Goal: Task Accomplishment & Management: Manage account settings

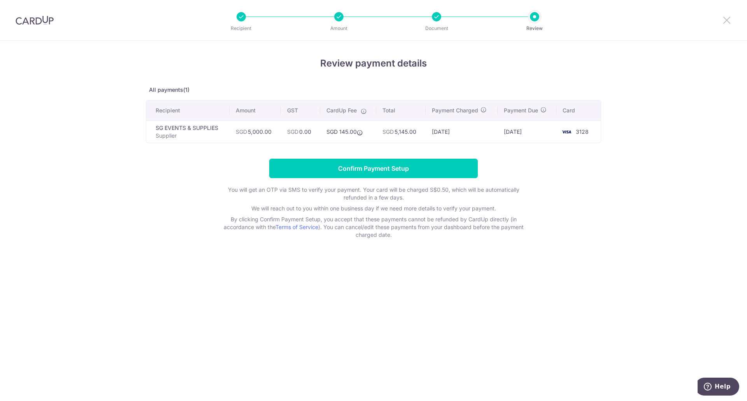
drag, startPoint x: 731, startPoint y: 17, endPoint x: 414, endPoint y: 40, distance: 317.7
click at [731, 17] on icon at bounding box center [727, 20] width 9 height 10
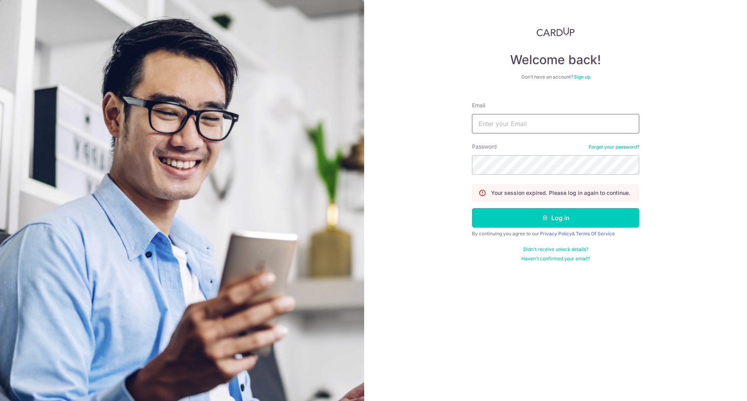
type input "[EMAIL_ADDRESS][DOMAIN_NAME]"
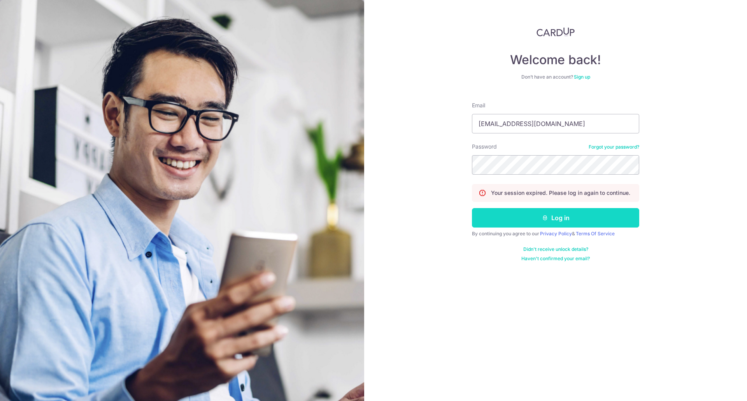
click at [554, 218] on button "Log in" at bounding box center [555, 217] width 167 height 19
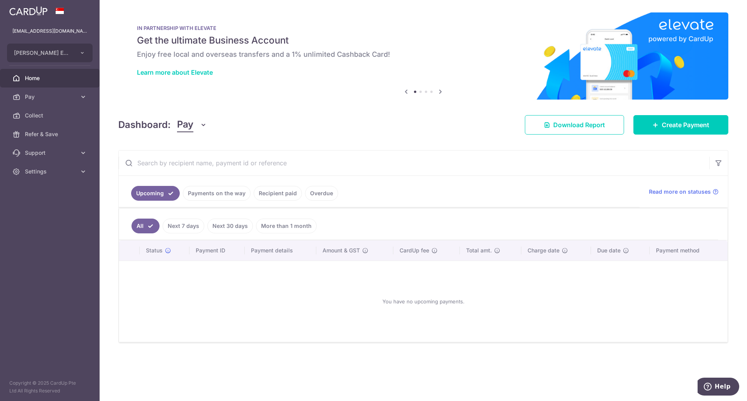
drag, startPoint x: 154, startPoint y: 37, endPoint x: 288, endPoint y: 42, distance: 134.0
click at [288, 42] on h5 "Get the ultimate Business Account" at bounding box center [423, 40] width 573 height 12
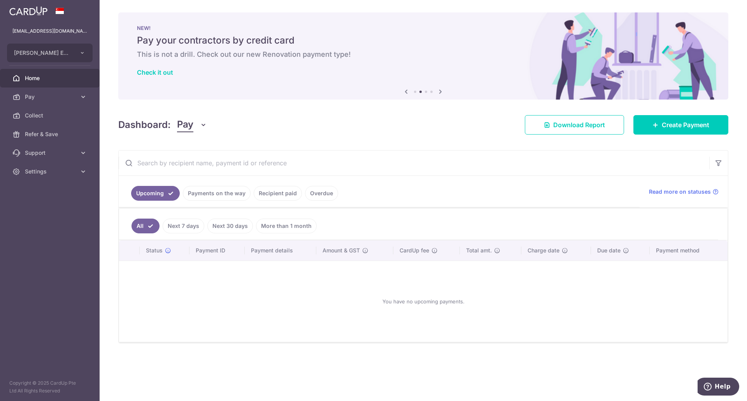
click at [288, 42] on h5 "Pay your contractors by credit card" at bounding box center [423, 40] width 573 height 12
click at [84, 96] on icon at bounding box center [83, 97] width 8 height 8
click at [36, 118] on span "Payments" at bounding box center [50, 116] width 51 height 8
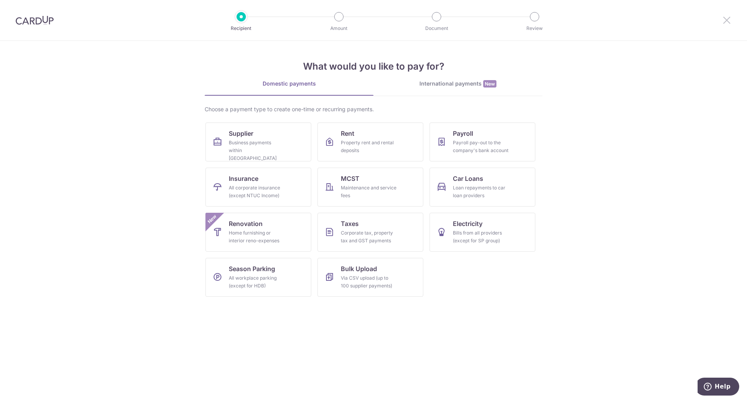
click at [725, 19] on icon at bounding box center [727, 20] width 9 height 10
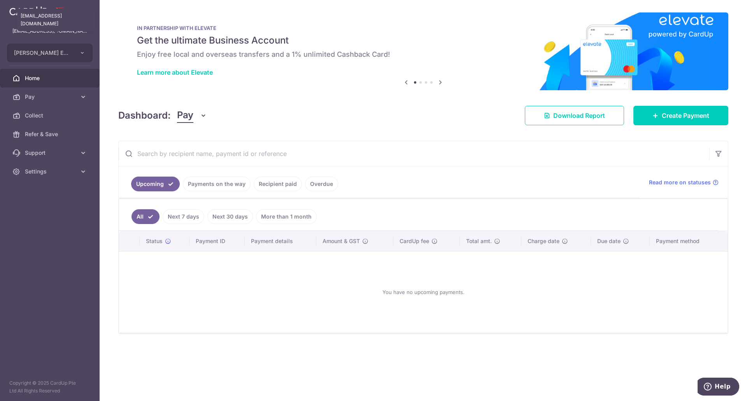
click at [57, 34] on p "[EMAIL_ADDRESS][DOMAIN_NAME]" at bounding box center [49, 31] width 75 height 8
click at [57, 51] on span "[PERSON_NAME] ENGINEERING TRADING PTE. LTD." at bounding box center [43, 53] width 58 height 8
click at [60, 18] on div at bounding box center [50, 11] width 100 height 22
click at [59, 49] on span "RUI SHAN ENGINEERING TRADING PTE. LTD." at bounding box center [43, 53] width 58 height 8
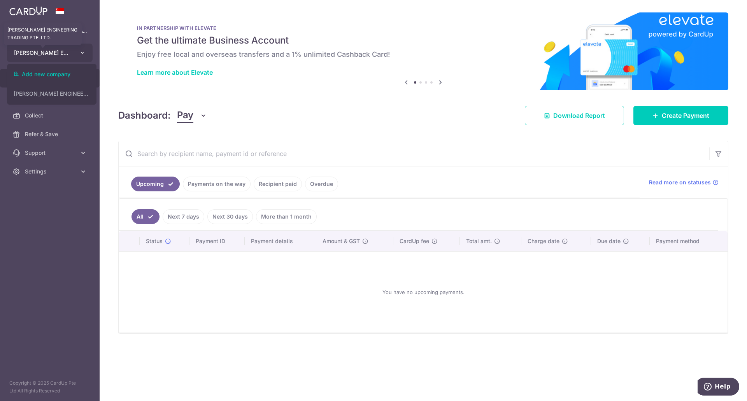
click at [59, 49] on span "RUI SHAN ENGINEERING TRADING PTE. LTD." at bounding box center [43, 53] width 58 height 8
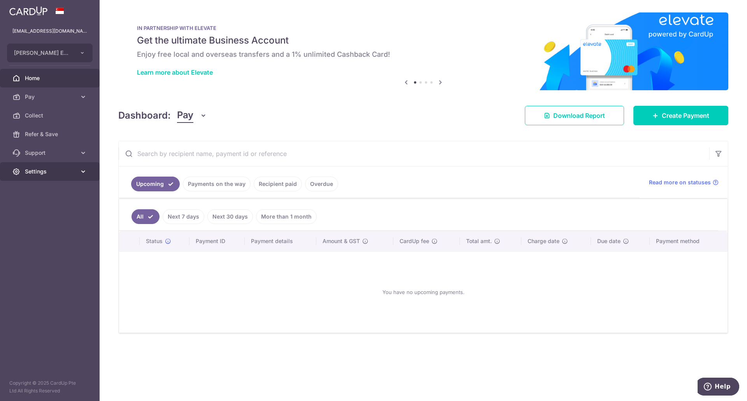
click at [49, 169] on span "Settings" at bounding box center [50, 172] width 51 height 8
click at [42, 210] on span "Logout" at bounding box center [50, 209] width 51 height 8
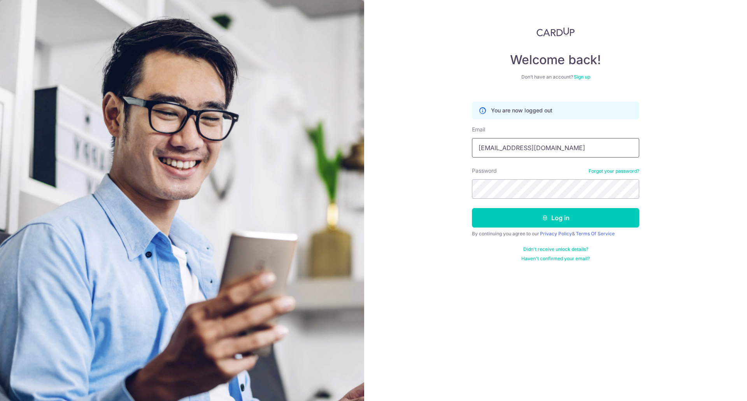
click at [529, 152] on input "[EMAIL_ADDRESS][DOMAIN_NAME]" at bounding box center [555, 147] width 167 height 19
type input "[EMAIL_ADDRESS][DOMAIN_NAME]"
click at [559, 218] on button "Log in" at bounding box center [555, 217] width 167 height 19
